Goal: Task Accomplishment & Management: Use online tool/utility

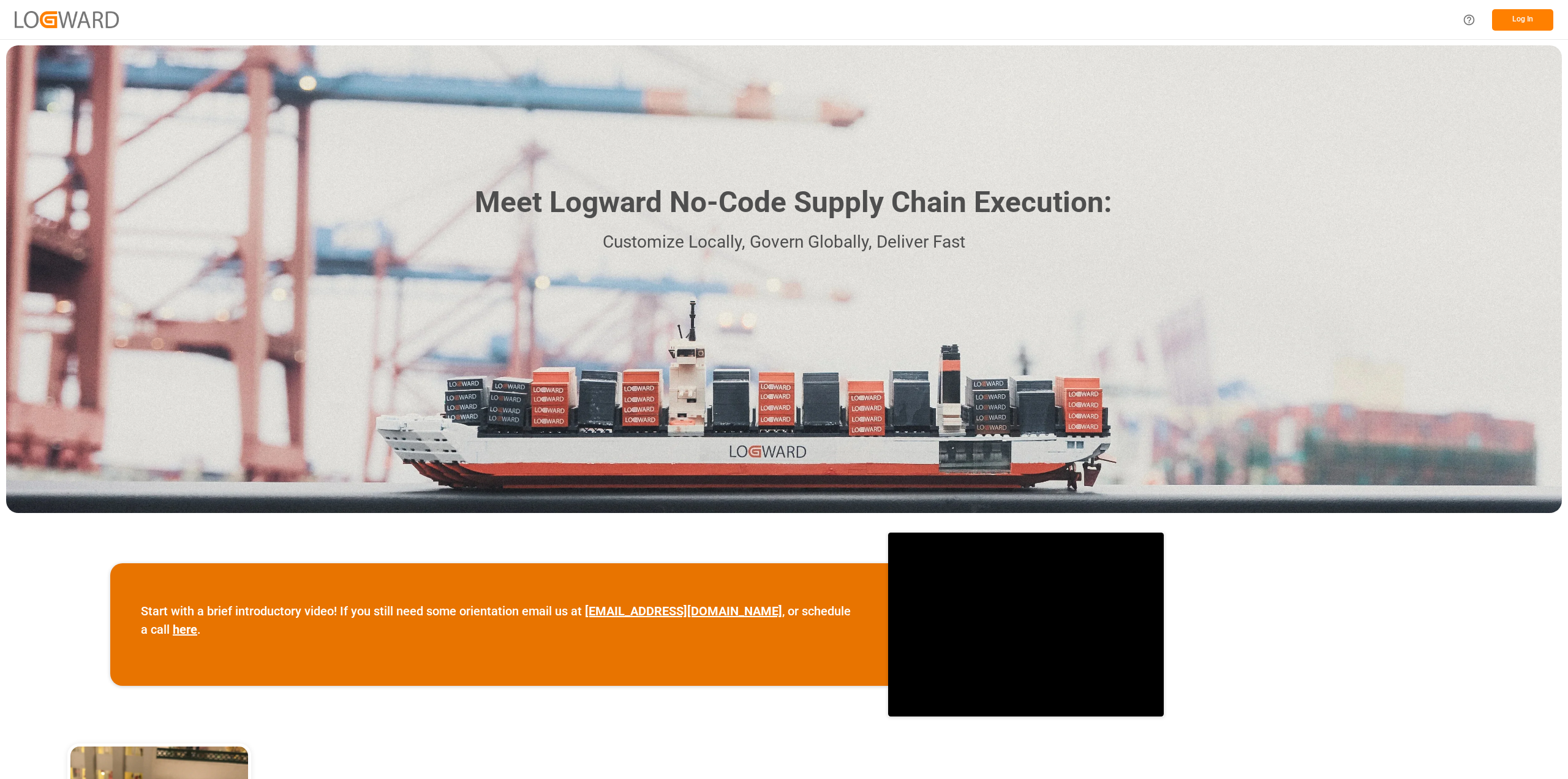
click at [1499, 24] on button "Log In" at bounding box center [1522, 20] width 61 height 21
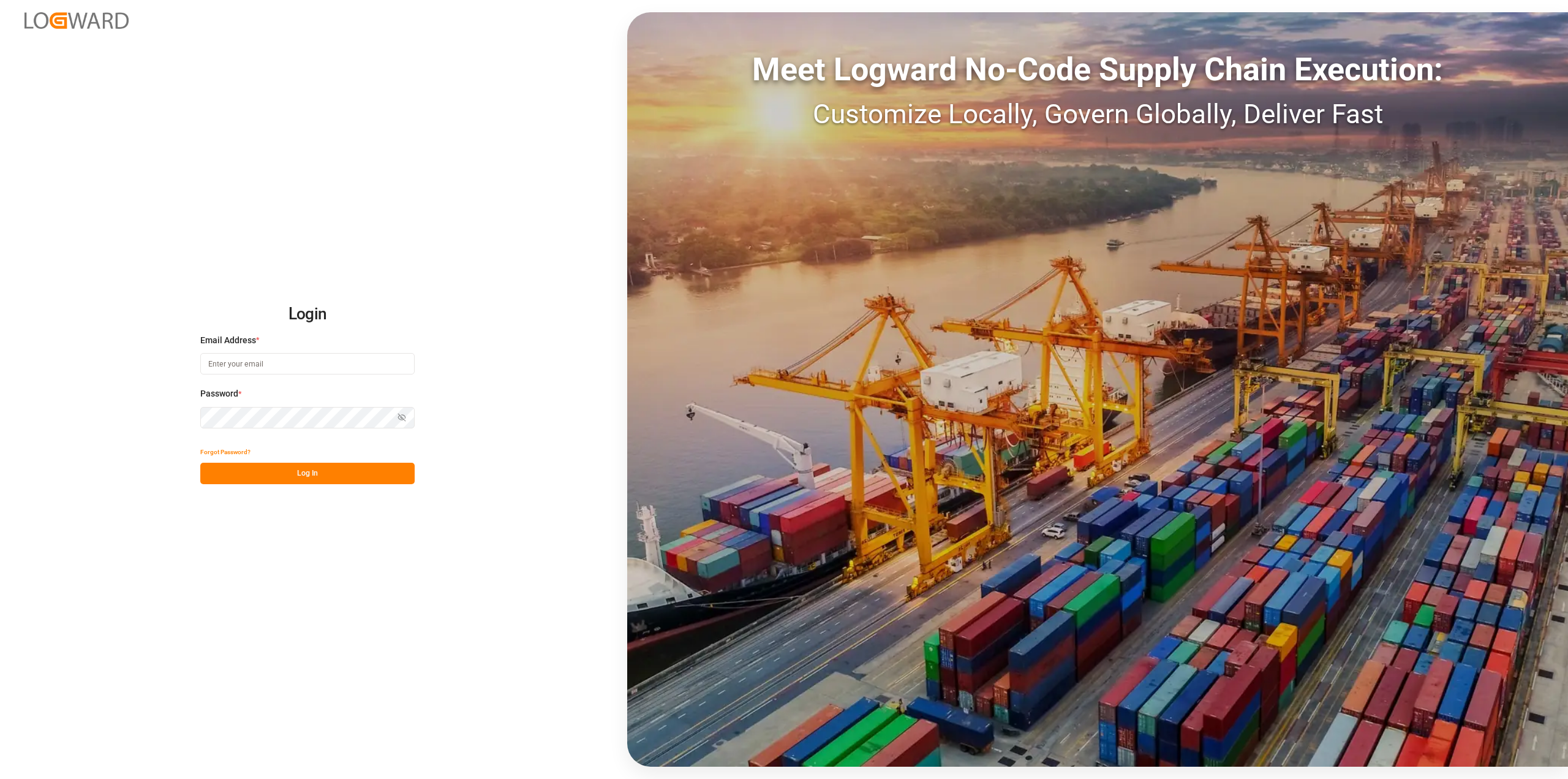
click at [253, 364] on input at bounding box center [308, 363] width 214 height 21
type input "Roland.behrendt@compo-expert.com"
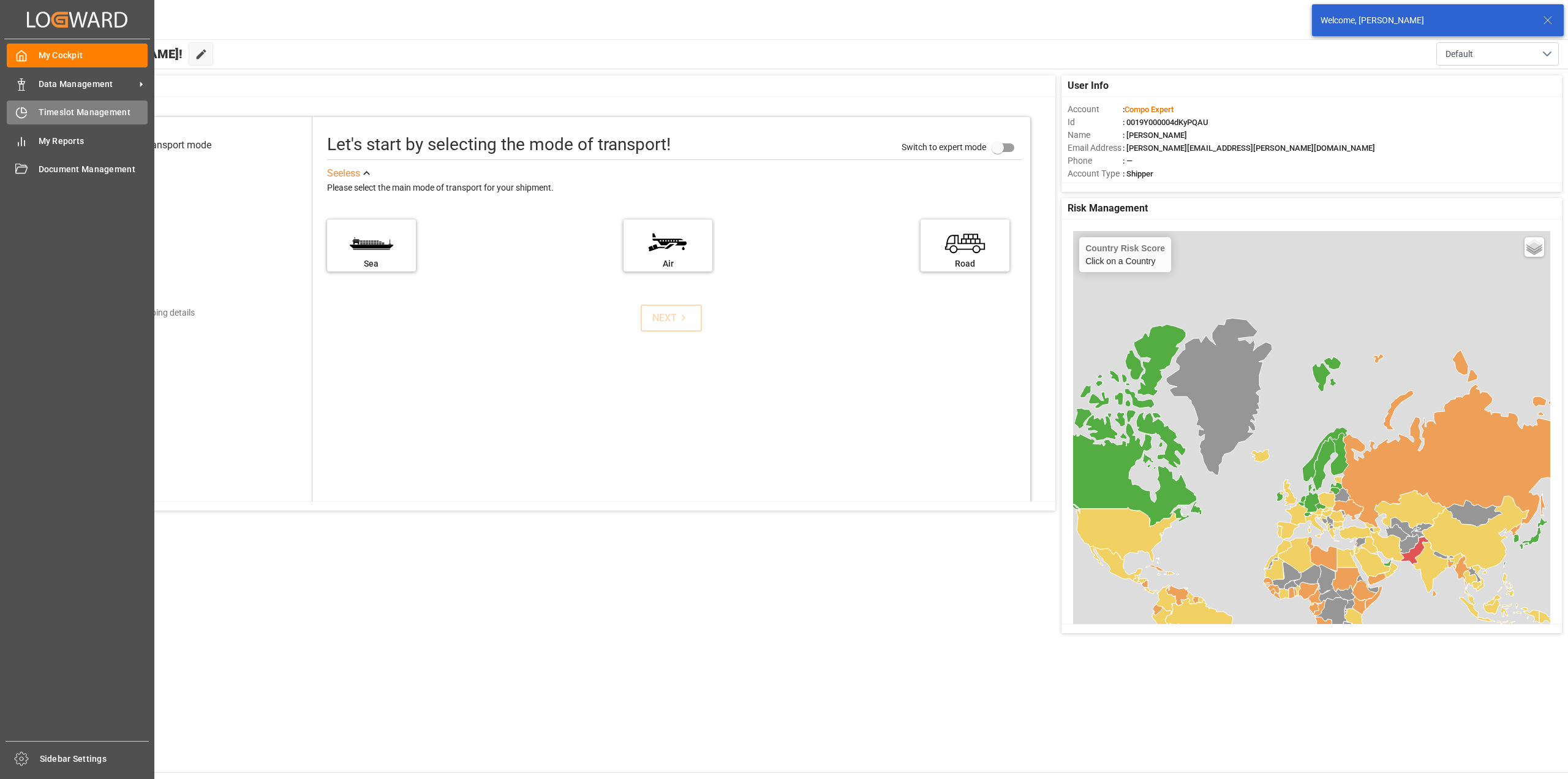
click at [49, 117] on span "Timeslot Management" at bounding box center [93, 112] width 109 height 13
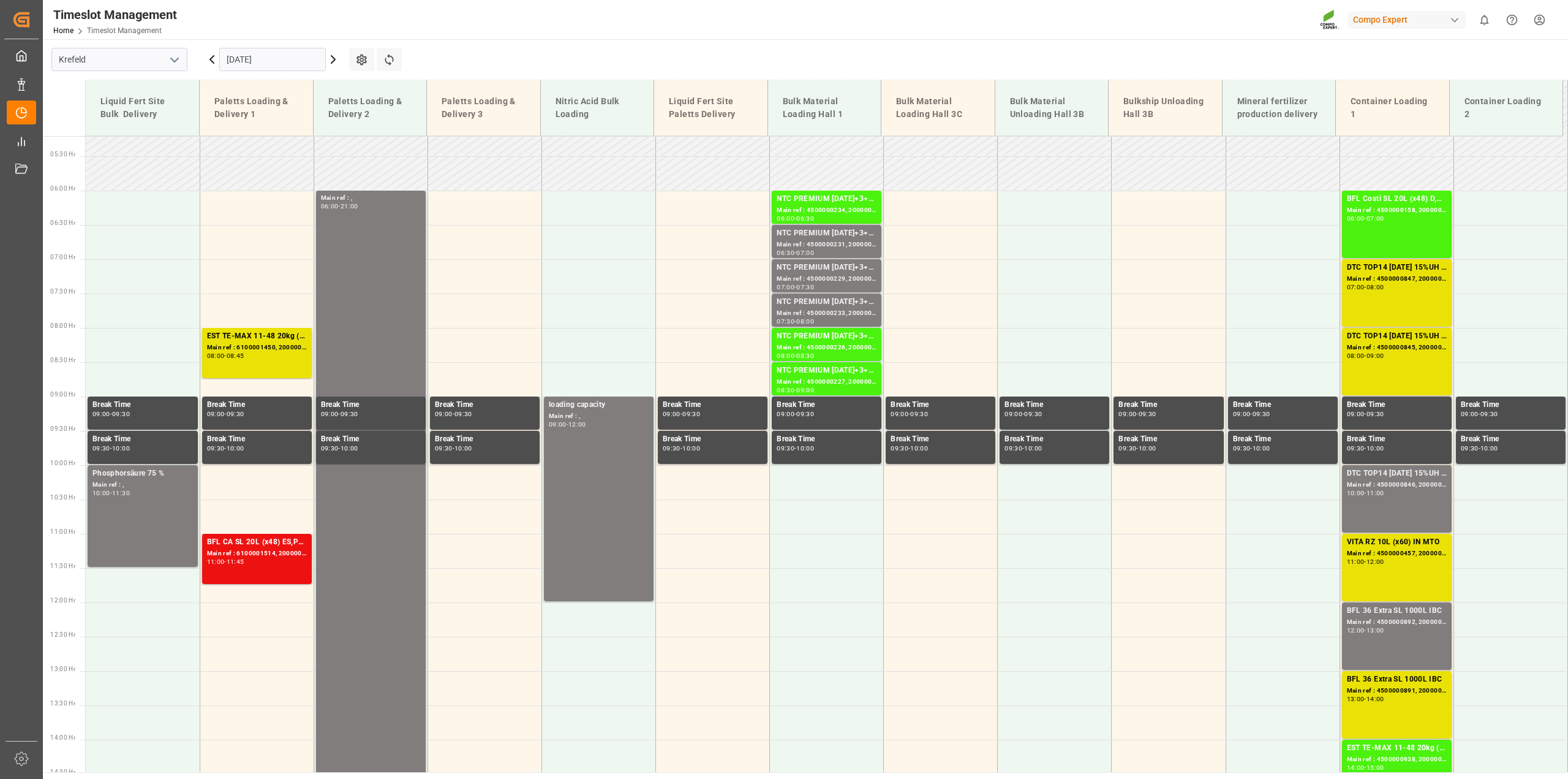
scroll to position [338, 0]
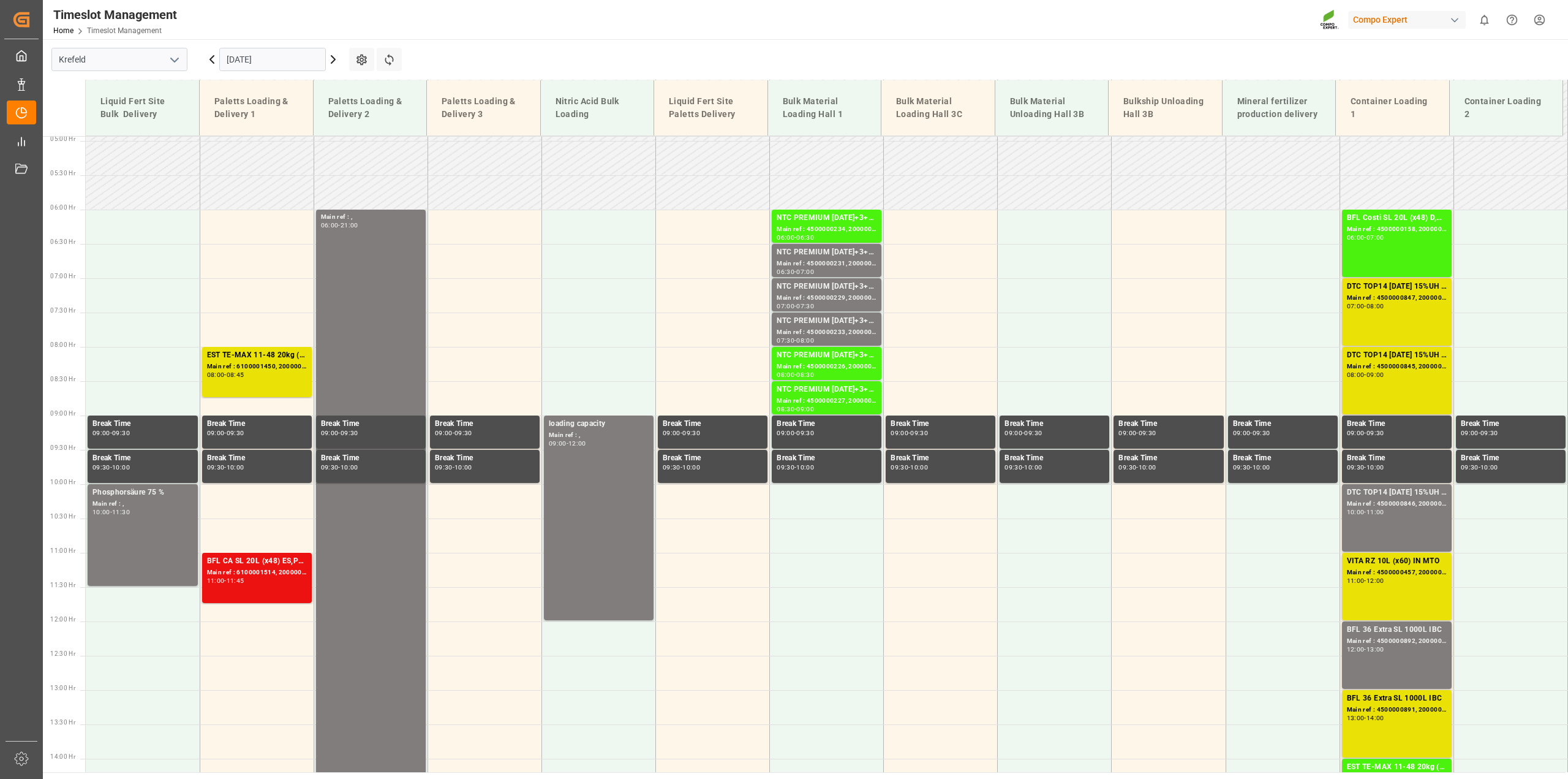
click at [335, 65] on icon at bounding box center [333, 59] width 15 height 15
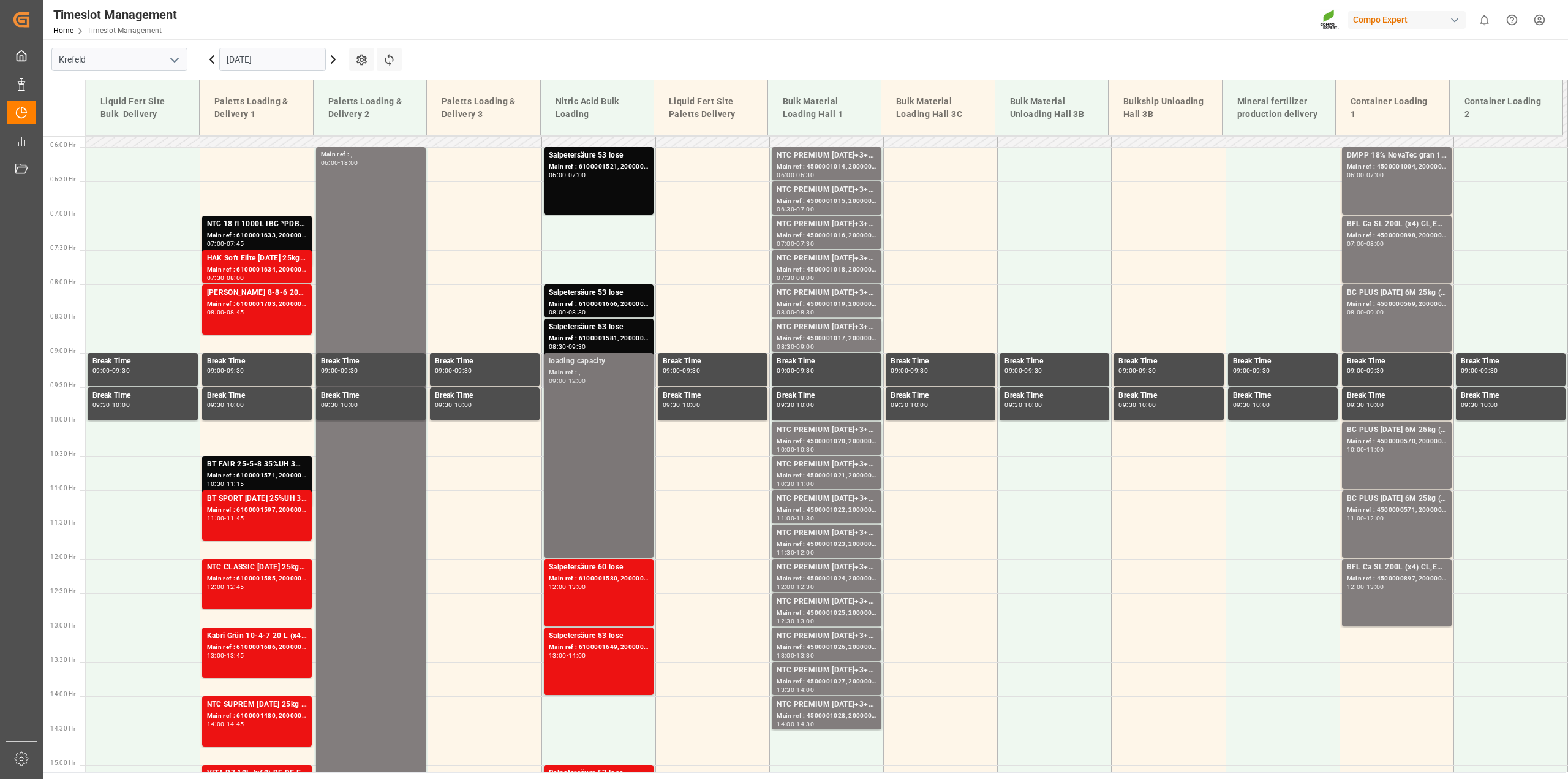
scroll to position [522, 0]
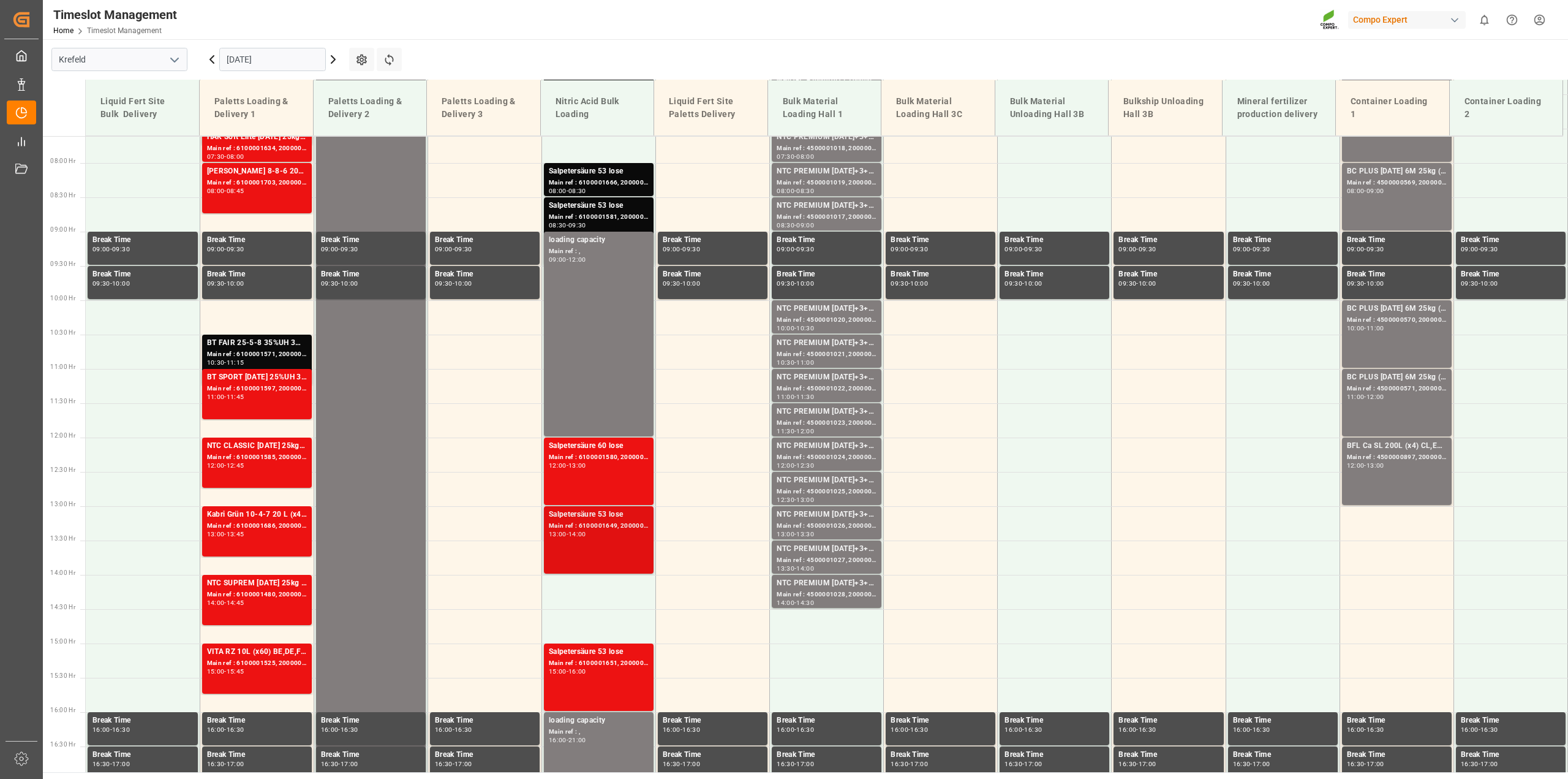
click at [616, 529] on div "Main ref : 6100001649, 2000001398" at bounding box center [599, 526] width 100 height 10
